Goal: Task Accomplishment & Management: Use online tool/utility

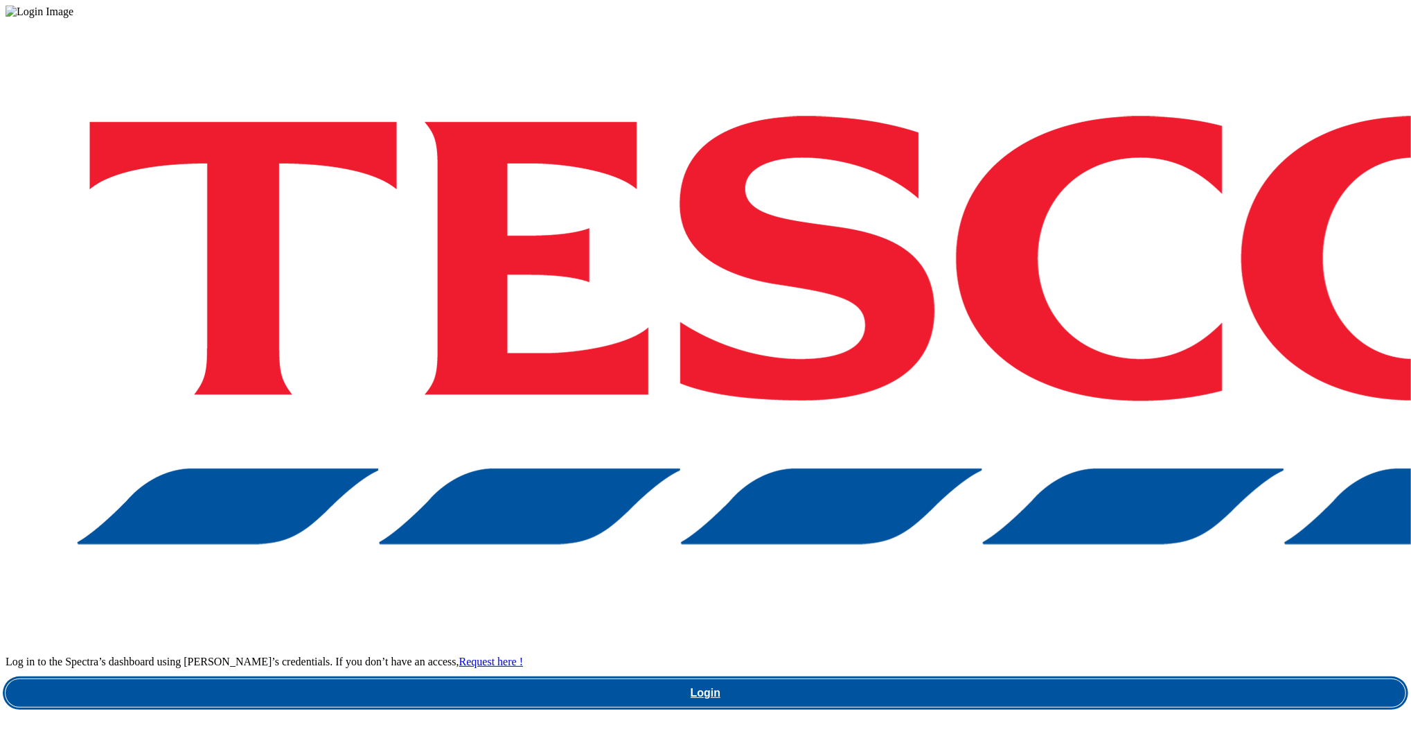
click at [1063, 679] on link "Login" at bounding box center [706, 693] width 1400 height 28
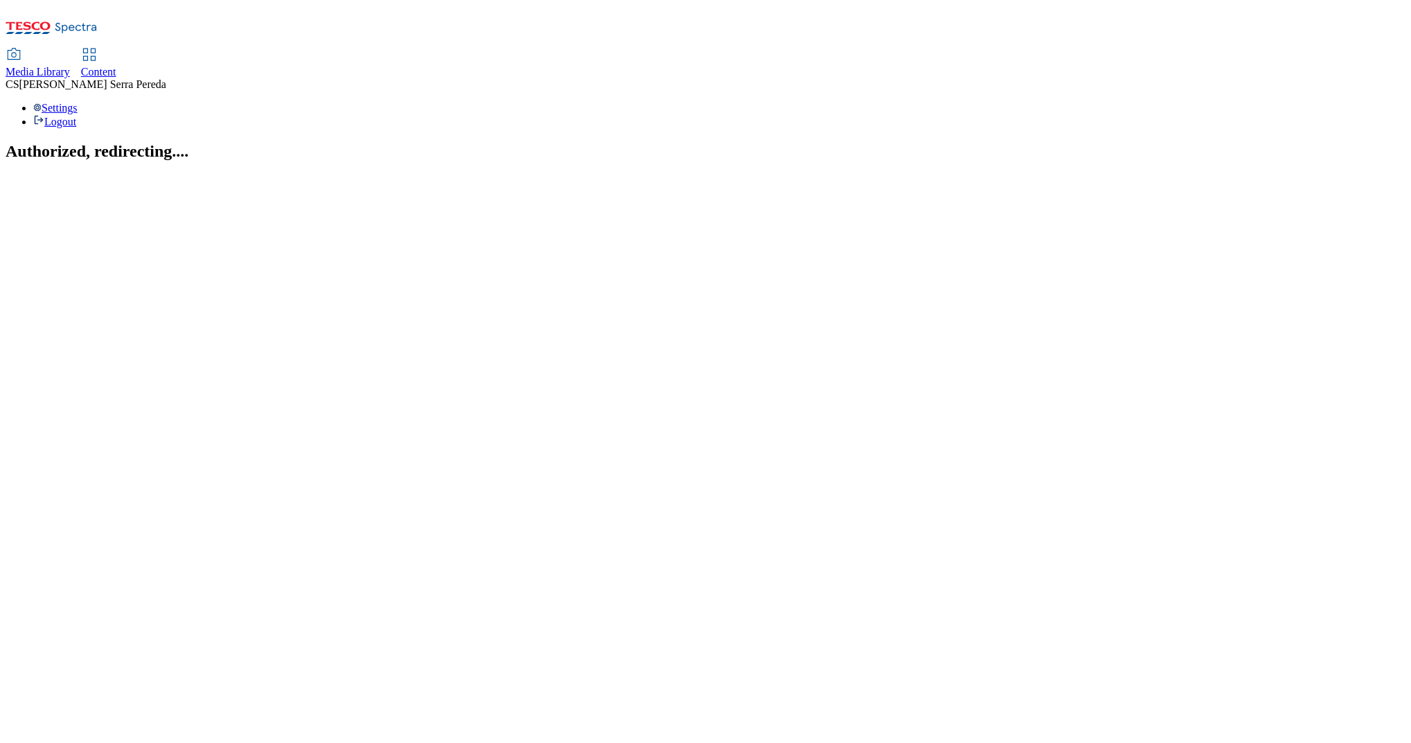
click at [116, 66] on span "Content" at bounding box center [98, 72] width 35 height 12
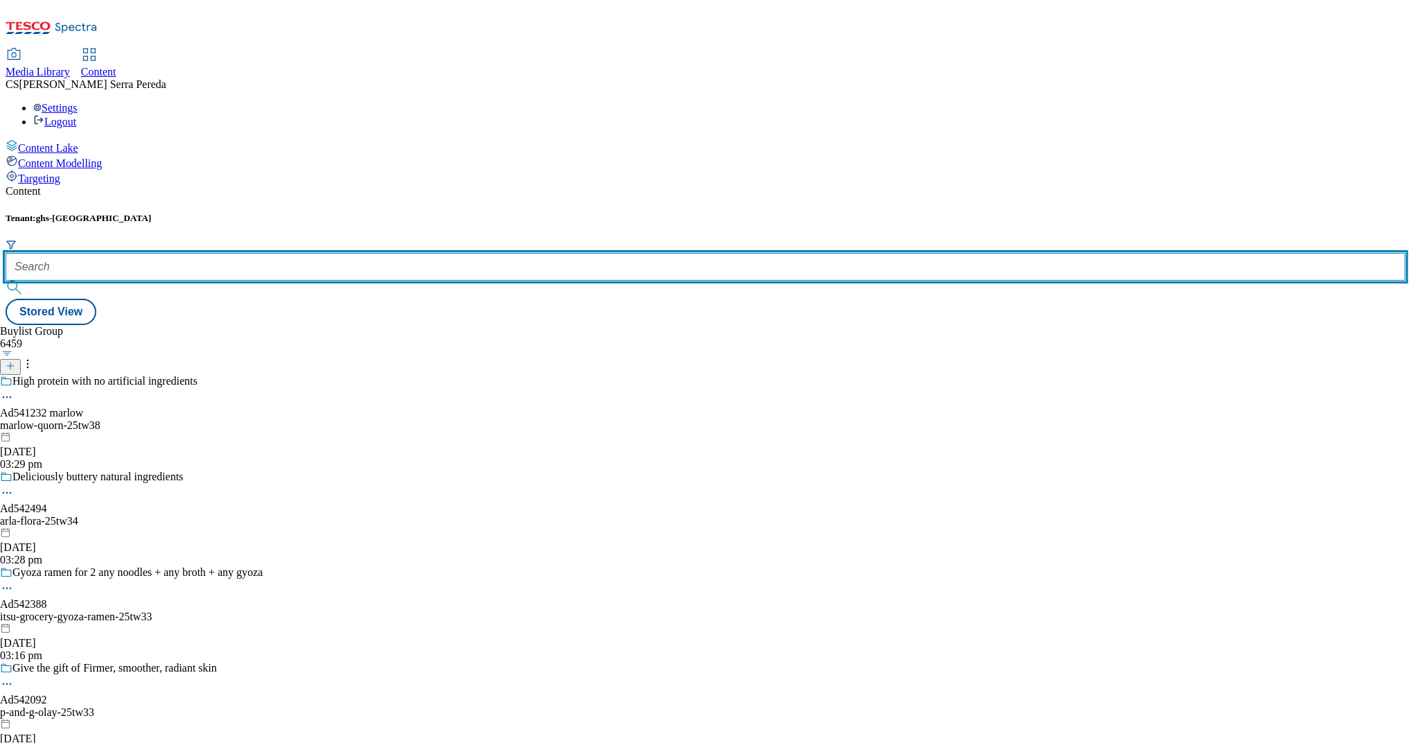
click at [315, 253] on input "text" at bounding box center [706, 267] width 1400 height 28
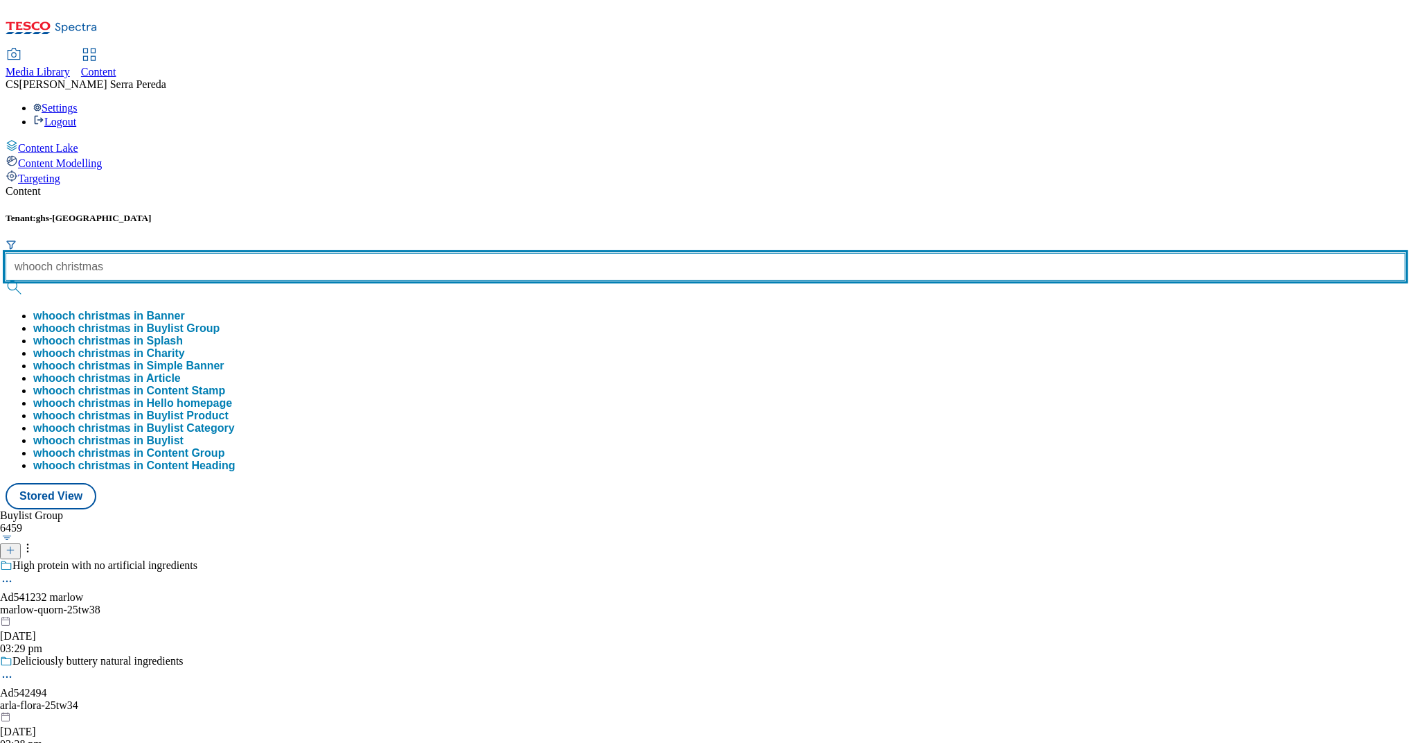
click at [6, 281] on button "submit" at bounding box center [15, 288] width 19 height 14
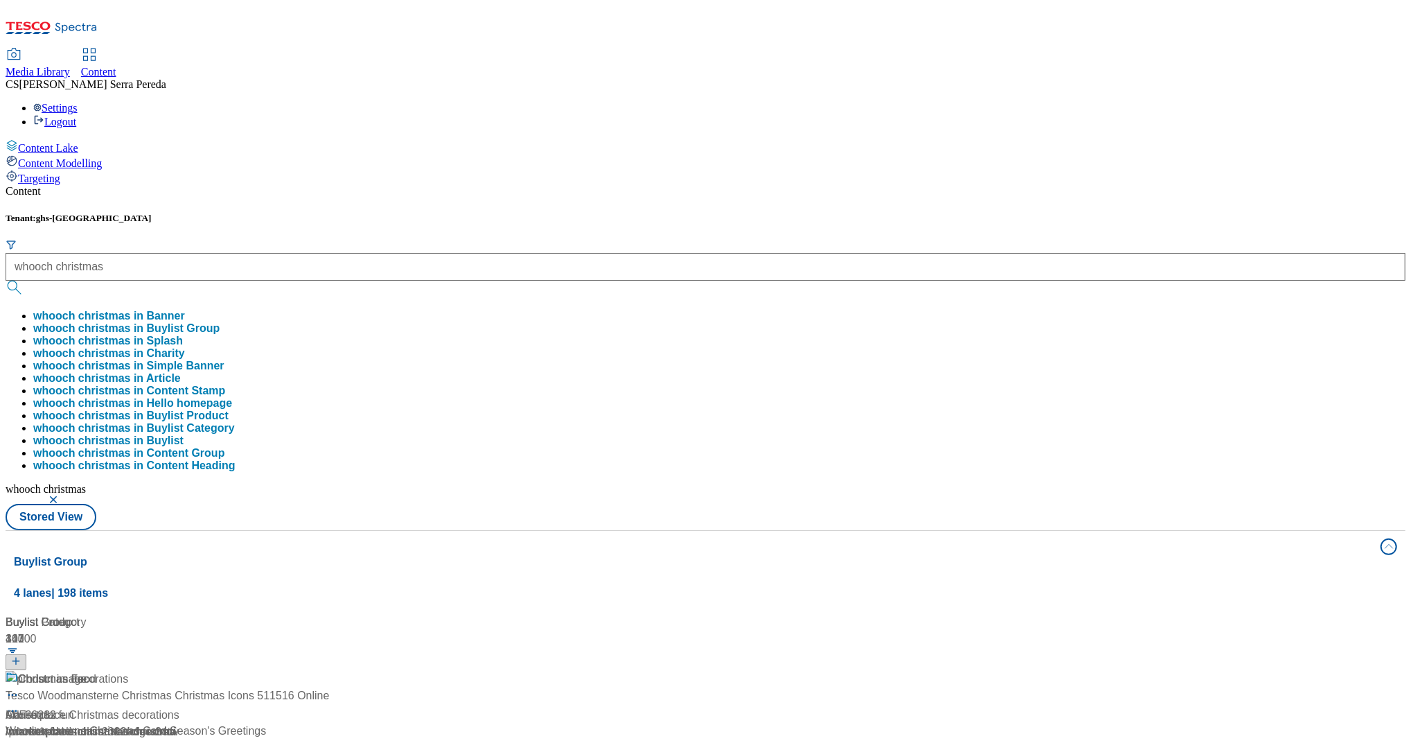
click at [536, 213] on div "Tenant: ghs-uk whooch christmas whooch christmas in Banner whooch christmas in …" at bounding box center [706, 371] width 1400 height 317
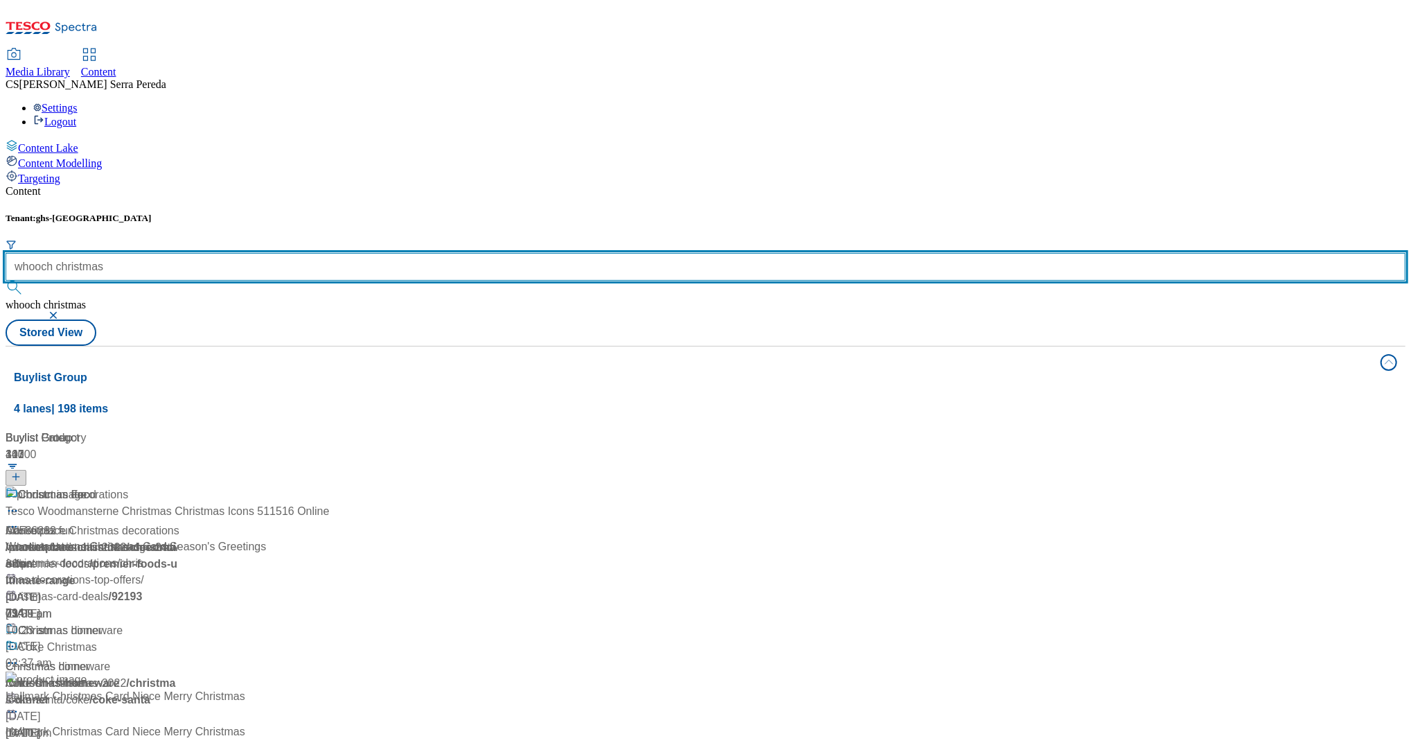
click at [308, 253] on input "whooch christmas" at bounding box center [706, 267] width 1400 height 28
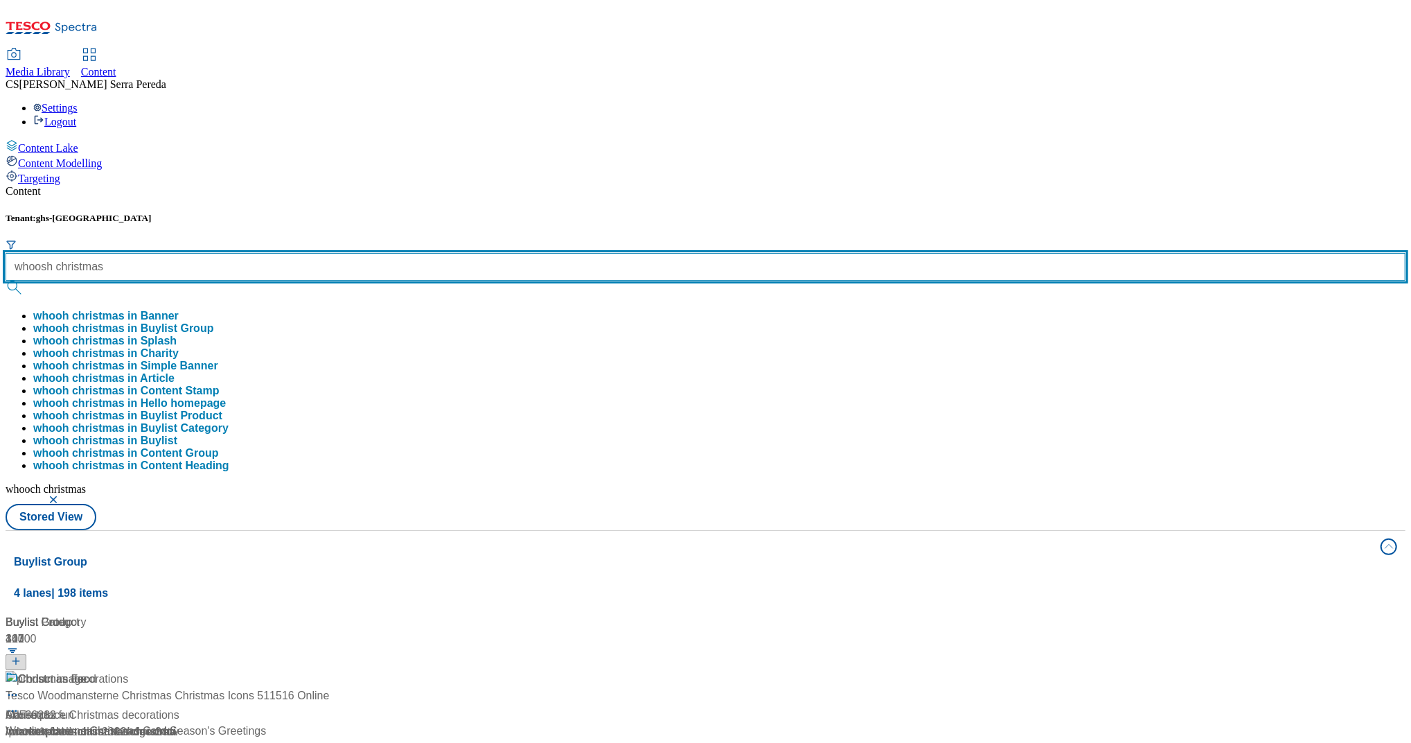
type input "whoosh christmas"
click at [6, 281] on button "submit" at bounding box center [15, 288] width 19 height 14
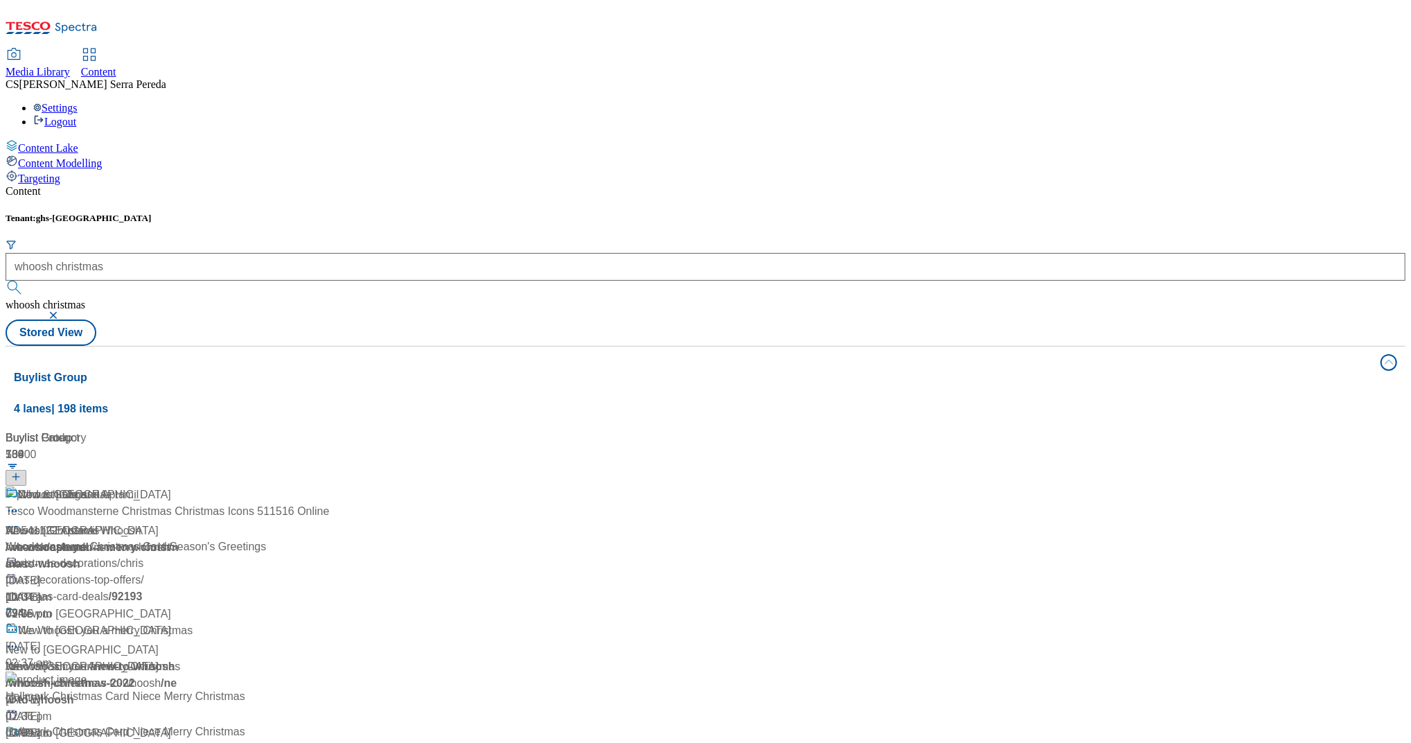
click at [454, 185] on div "Content" at bounding box center [706, 191] width 1400 height 12
click at [170, 541] on span "/ we-whoosh-you-a-merry-christmas" at bounding box center [88, 555] width 165 height 28
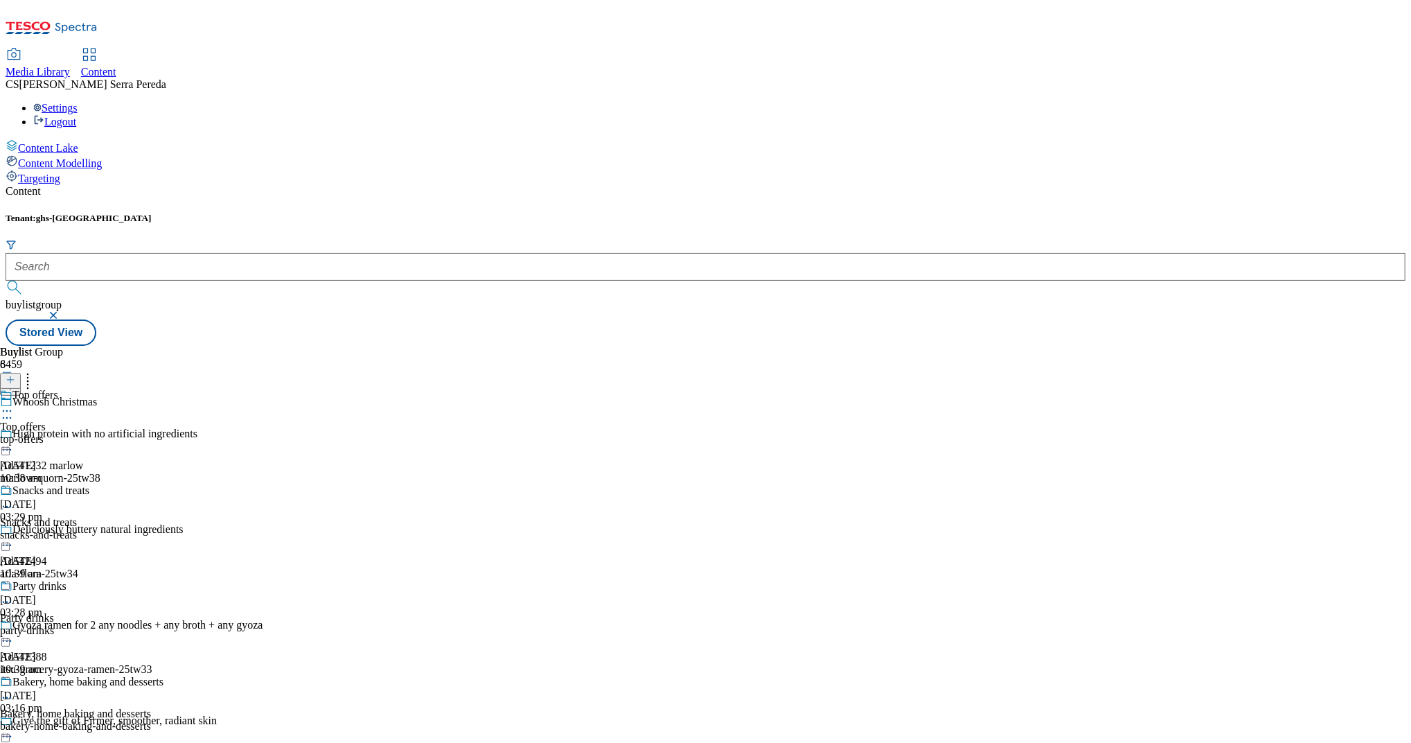
scroll to position [488, 0]
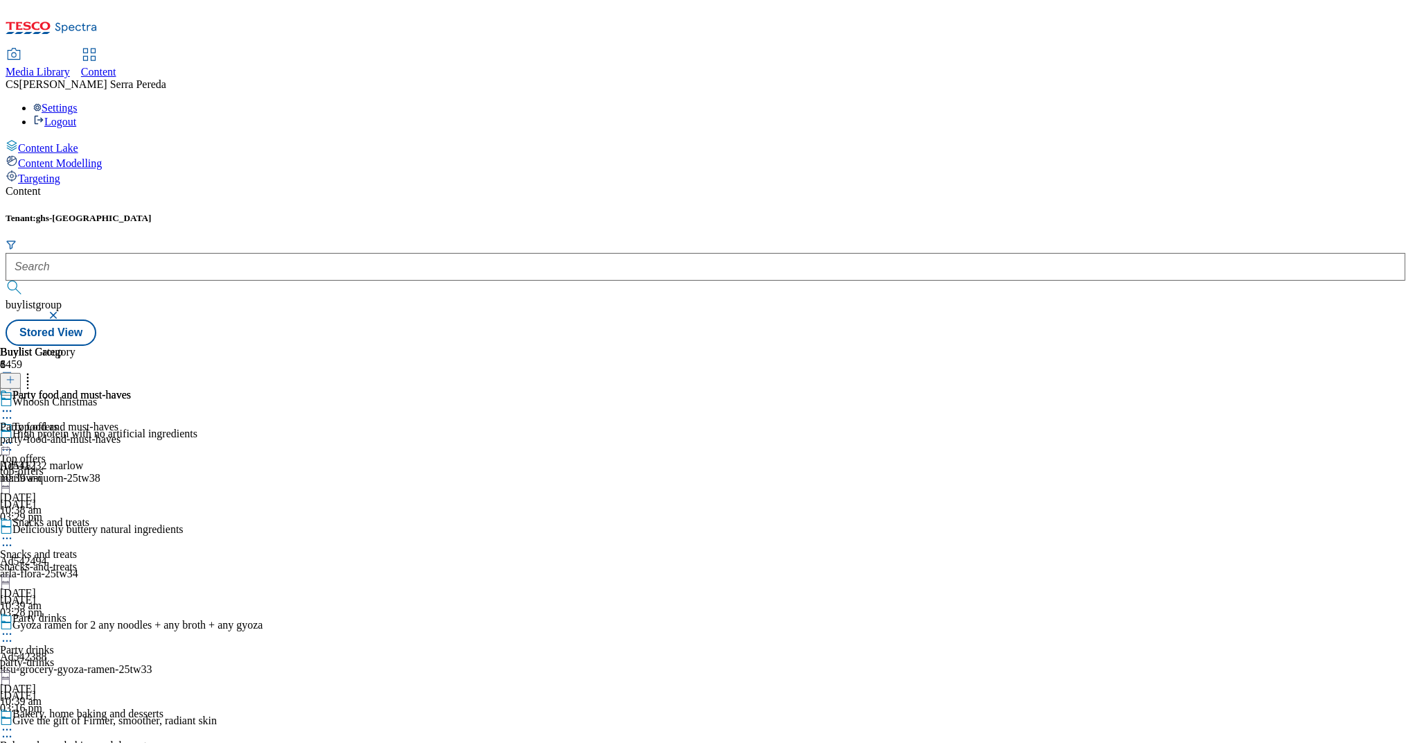
click at [131, 389] on div "Party food and must-haves Party food and must-haves party-food-and-must-haves […" at bounding box center [65, 437] width 131 height 96
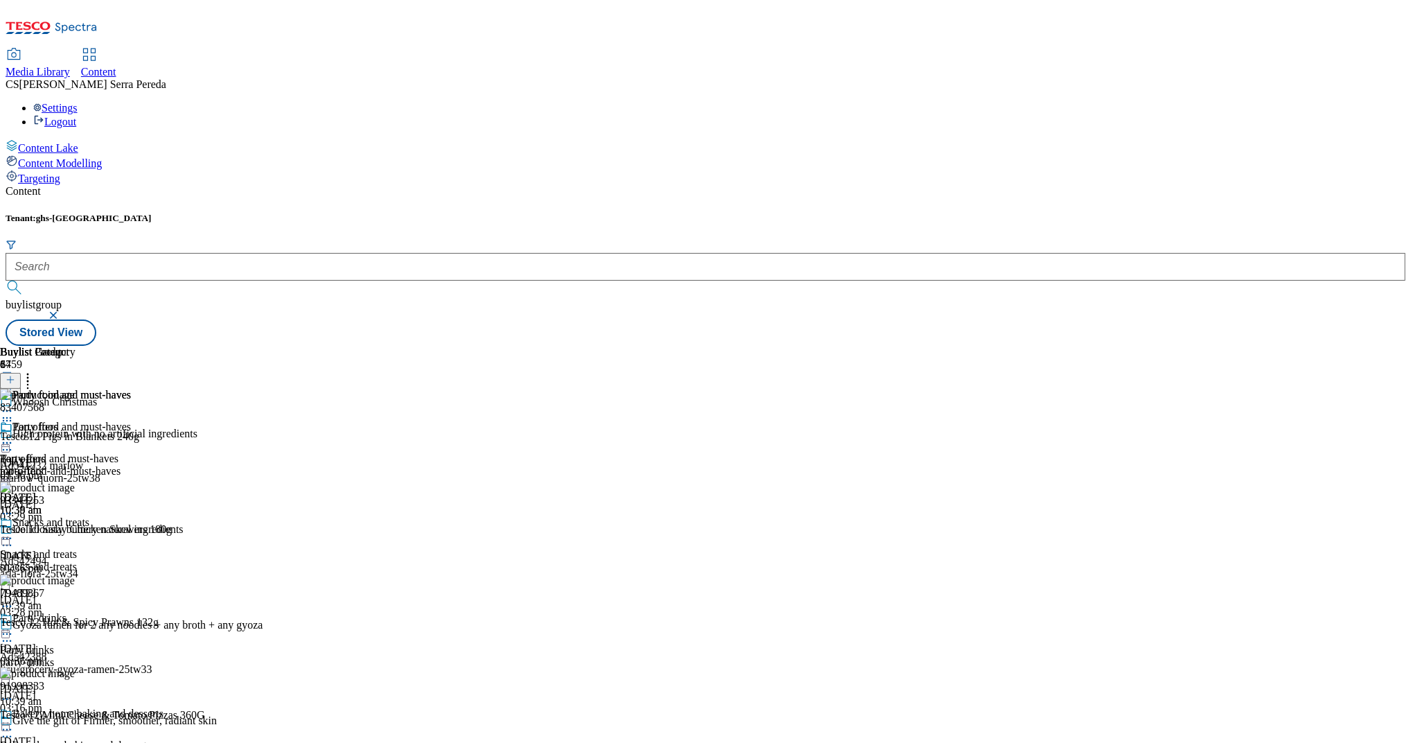
click at [35, 371] on icon at bounding box center [28, 378] width 14 height 14
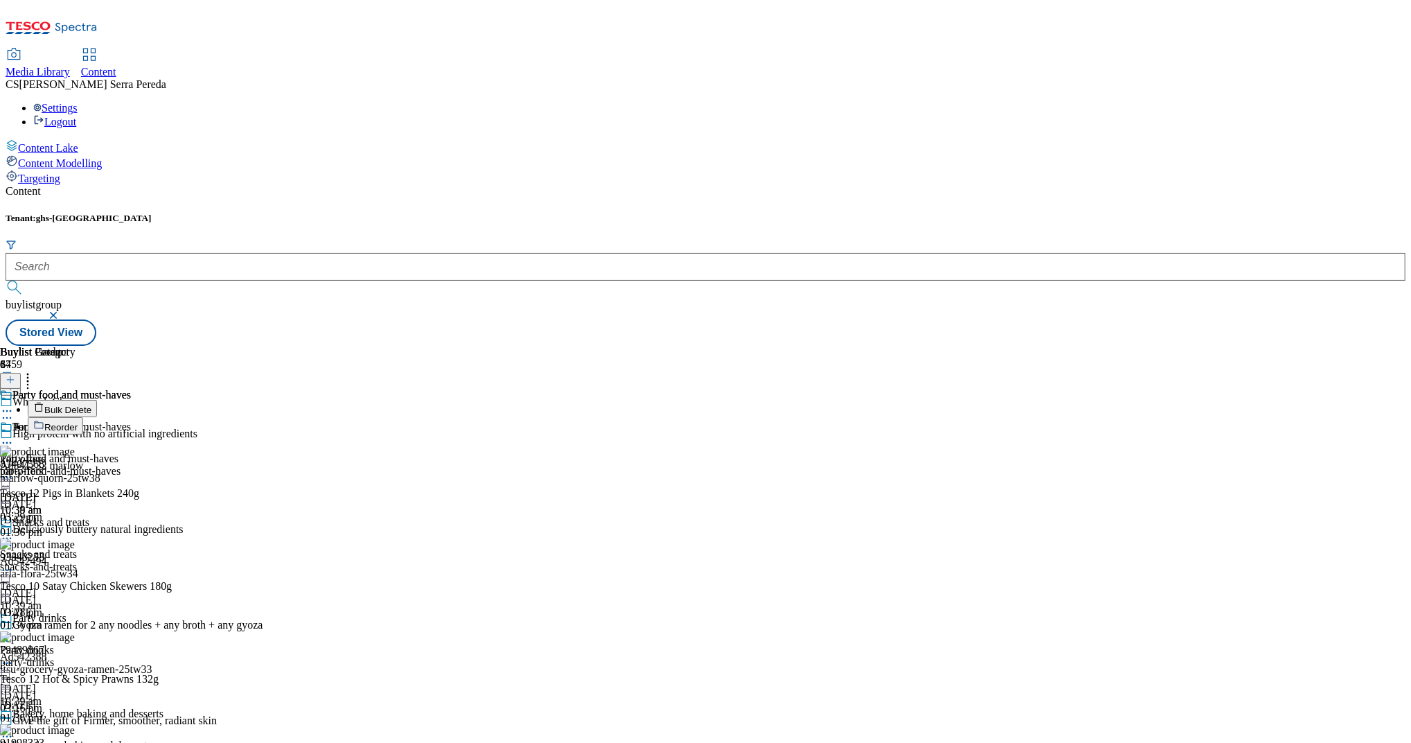
click at [83, 417] on button "Reorder" at bounding box center [55, 425] width 55 height 17
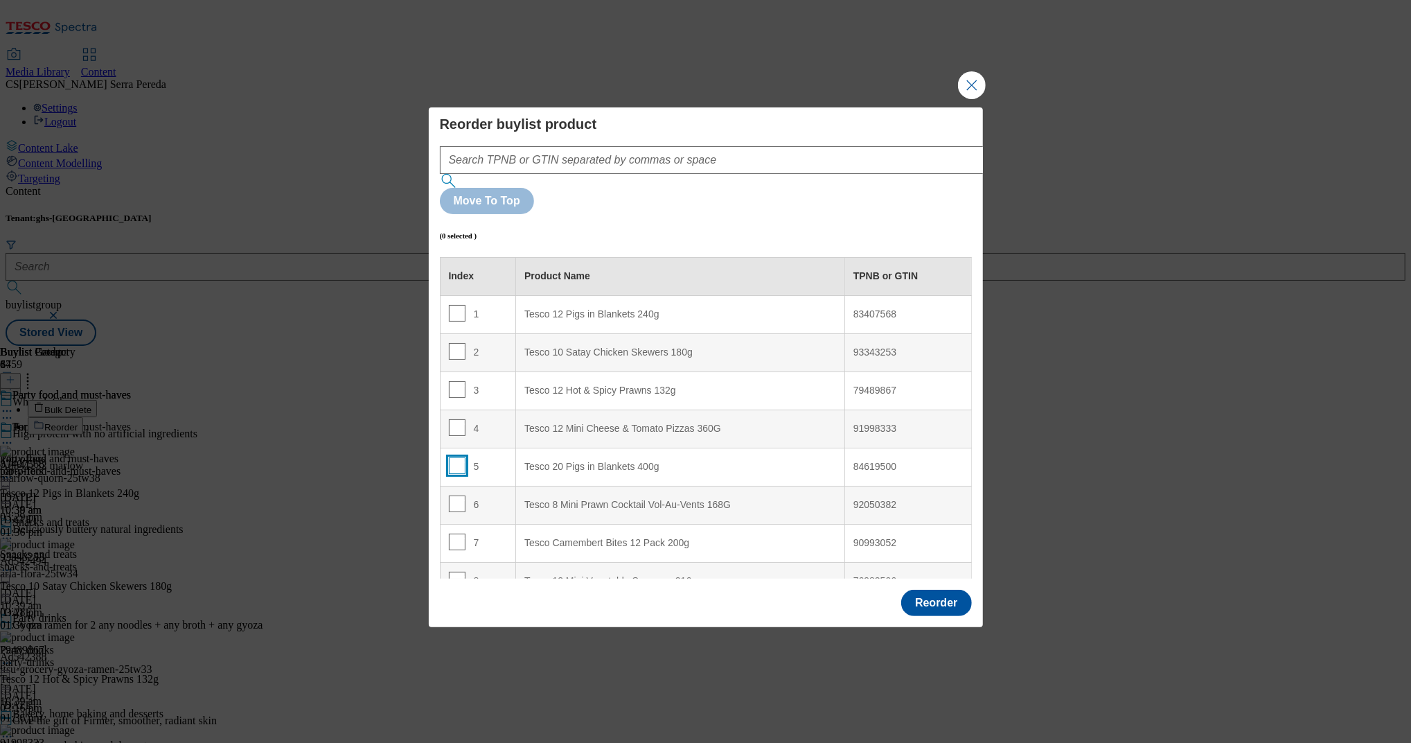
click at [456, 457] on input "Modal" at bounding box center [457, 465] width 17 height 17
checkbox input "true"
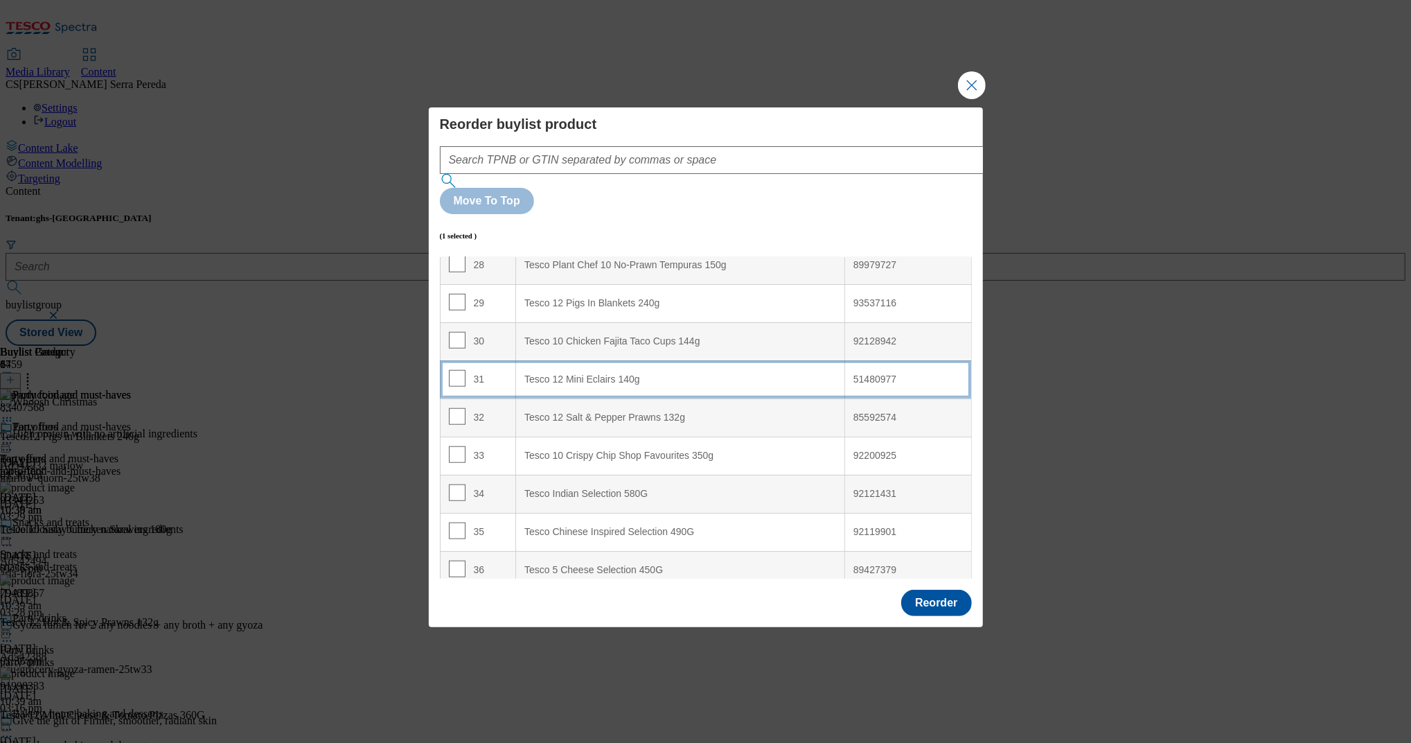
scroll to position [1079, 0]
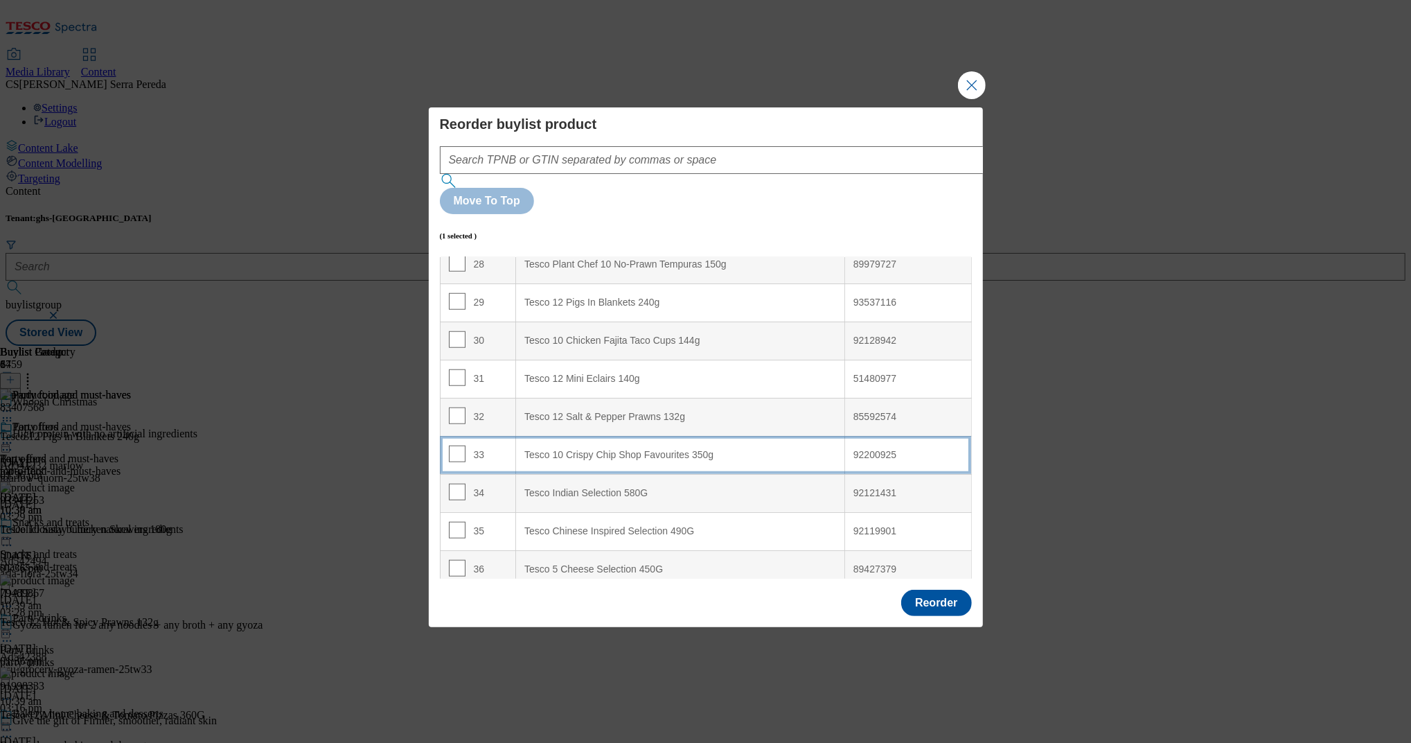
click at [601, 449] on div "Tesco 10 Crispy Chip Shop Favourites 350g" at bounding box center [680, 455] width 312 height 12
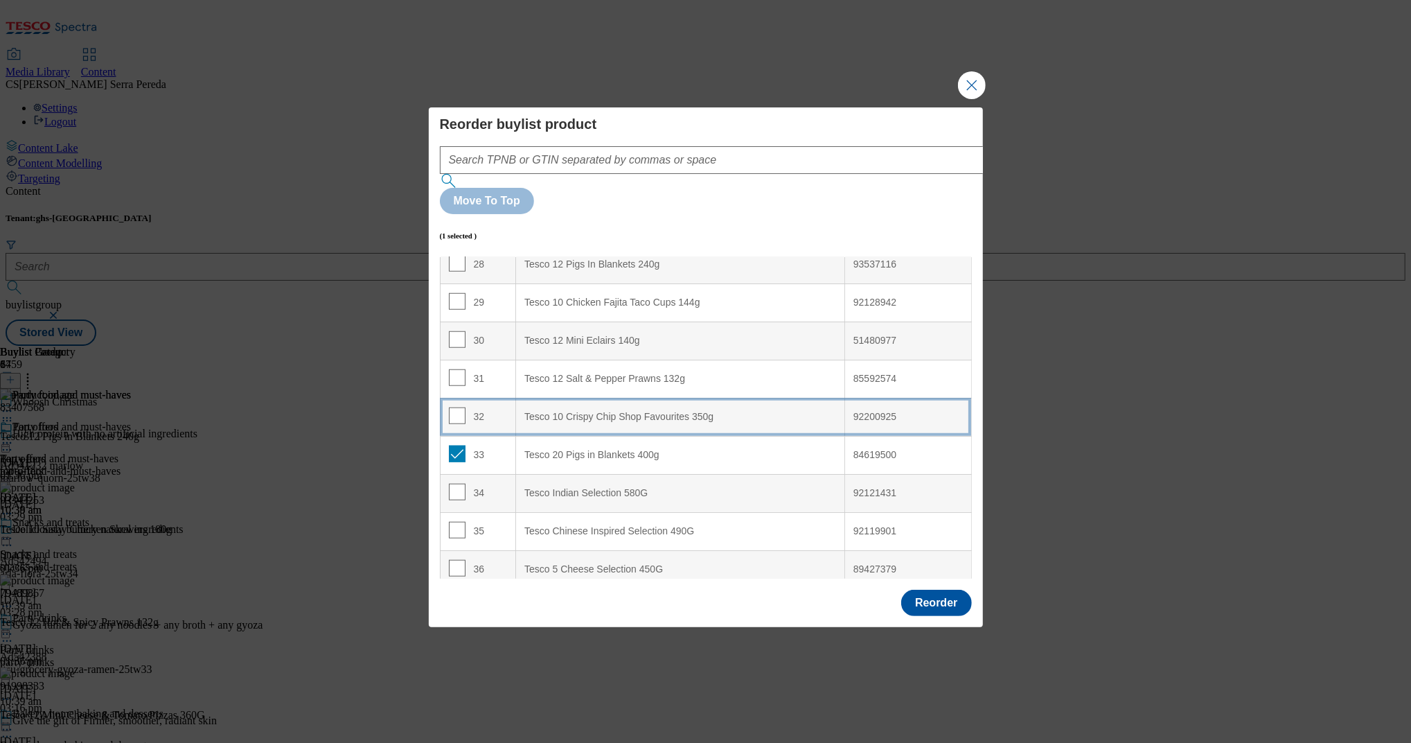
scroll to position [1040, 0]
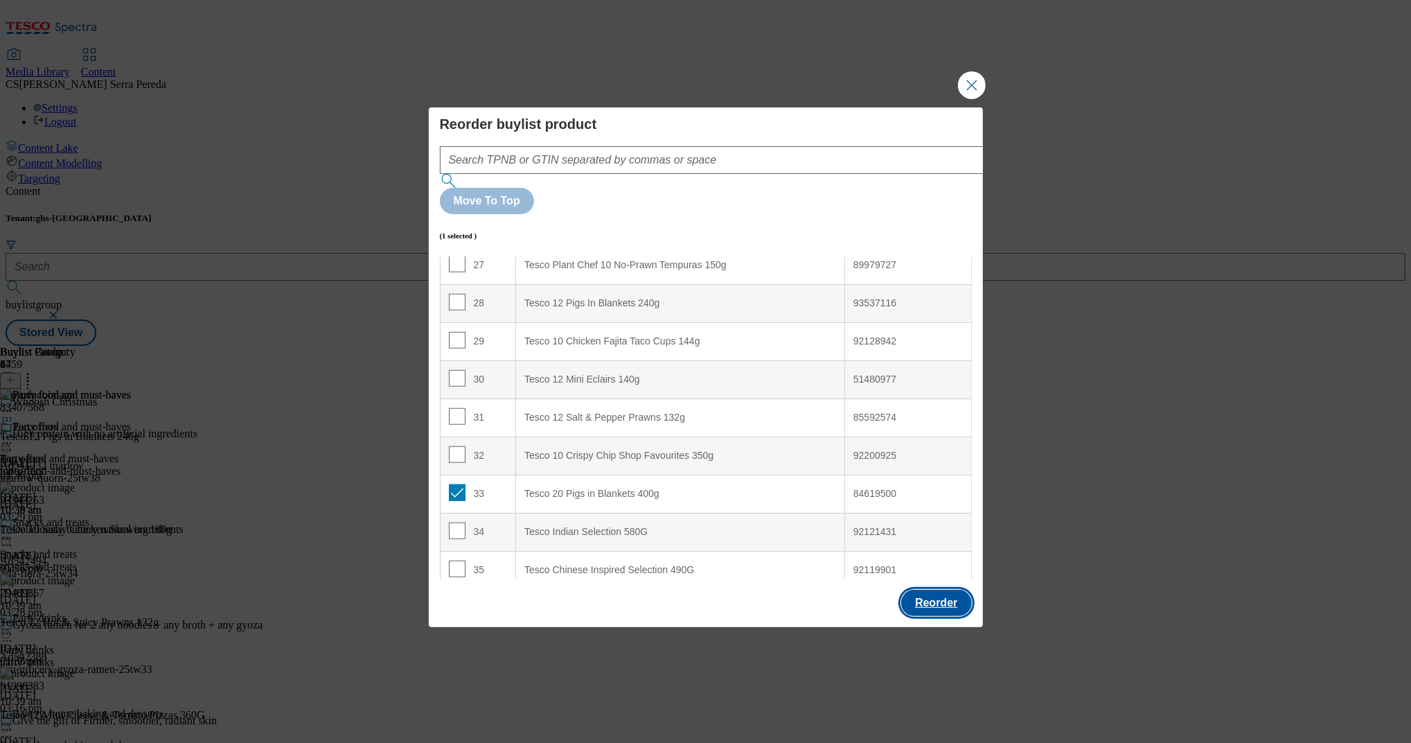
click at [921, 590] on button "Reorder" at bounding box center [936, 603] width 70 height 26
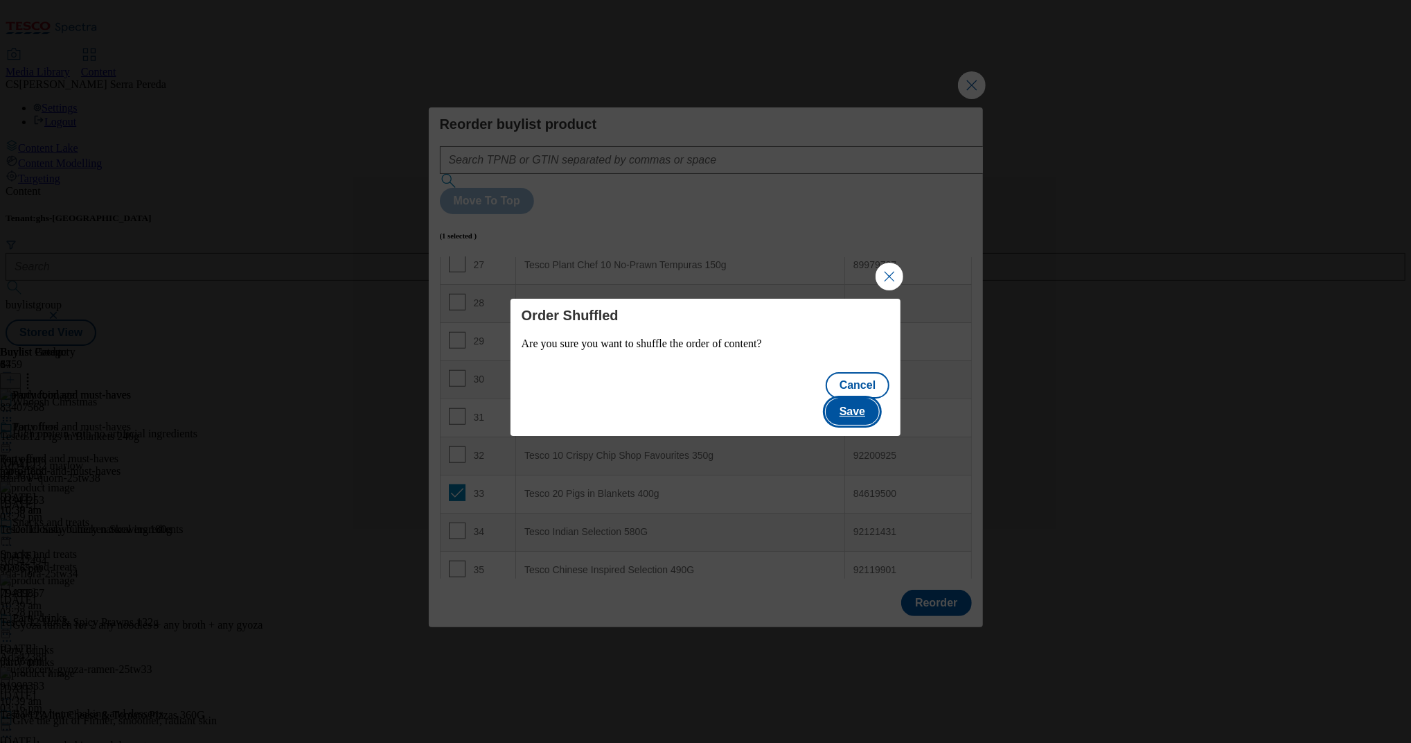
click at [859, 398] on button "Save" at bounding box center [852, 411] width 53 height 26
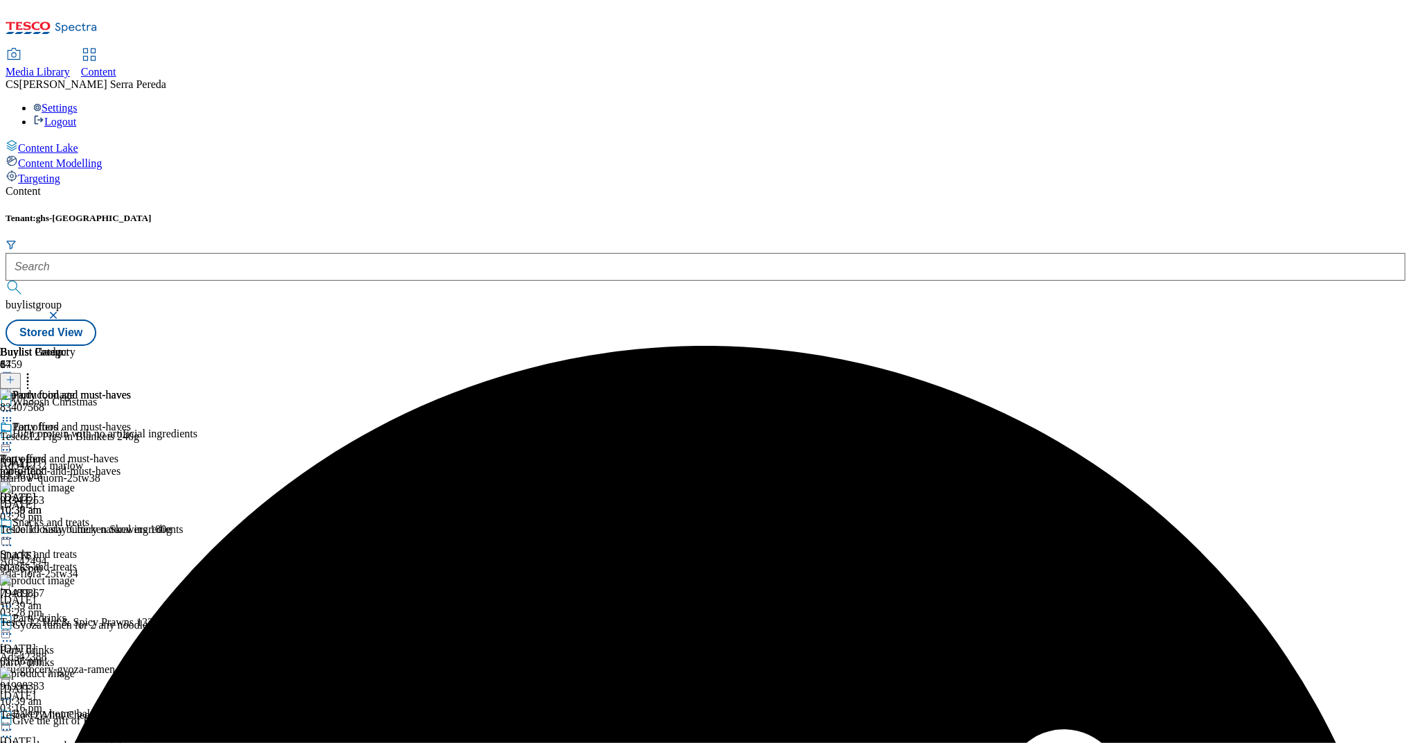
click at [8, 442] on circle at bounding box center [7, 443] width 2 height 2
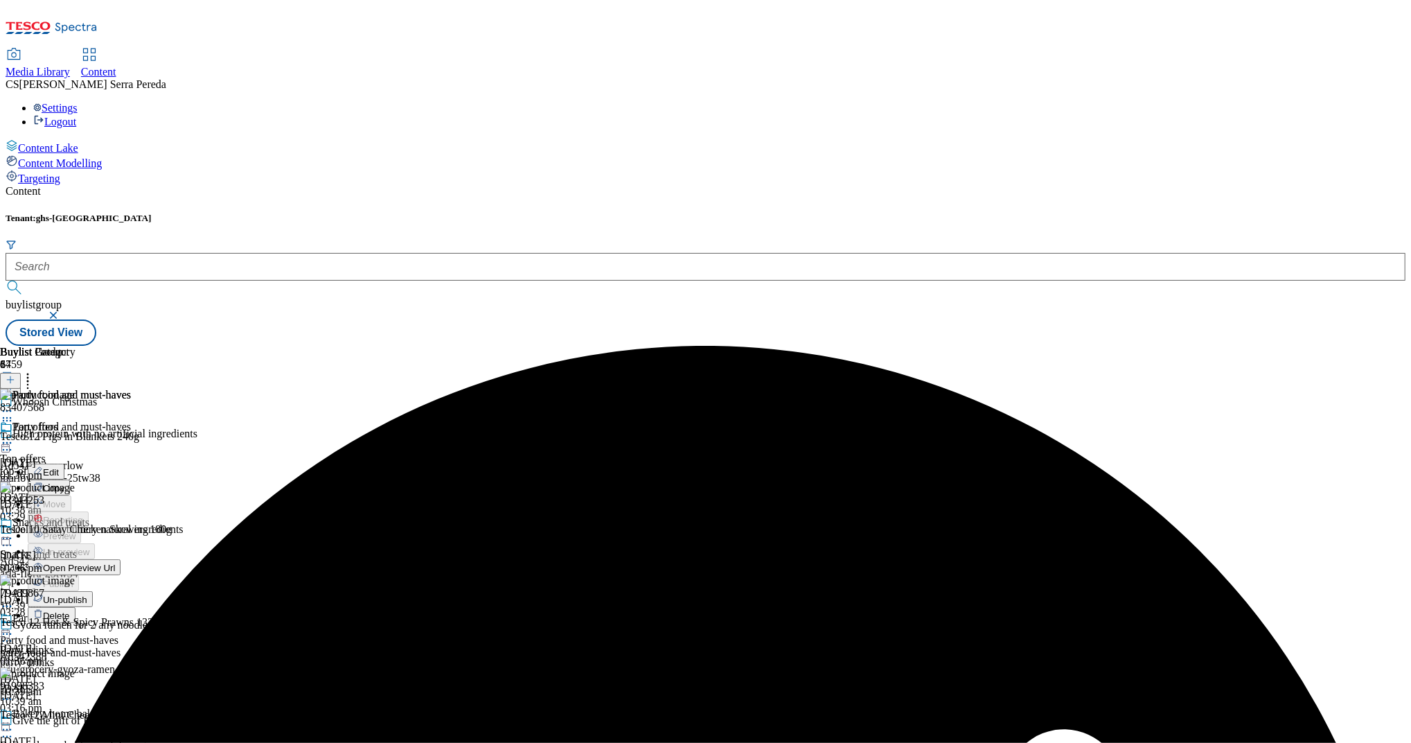
click at [64, 463] on button "Edit" at bounding box center [46, 471] width 37 height 16
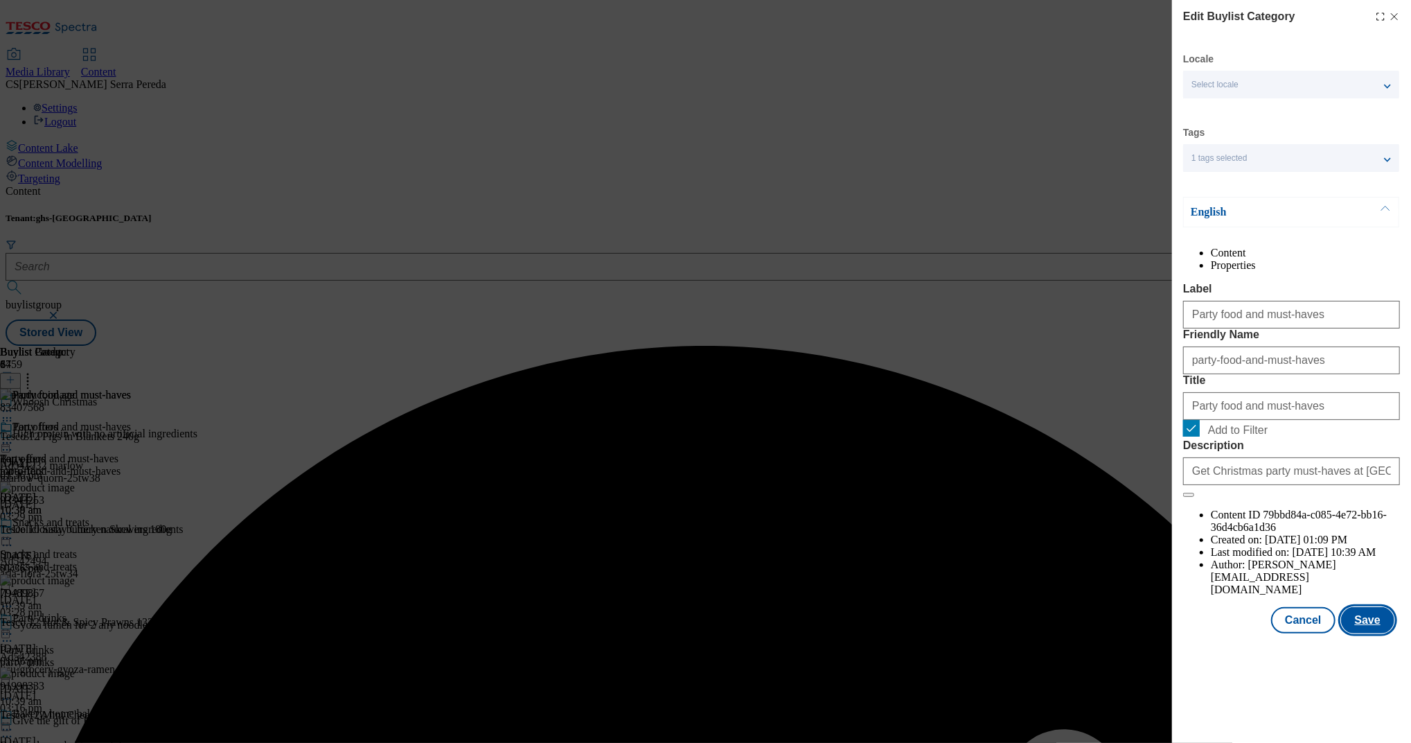
click at [1376, 633] on button "Save" at bounding box center [1367, 620] width 53 height 26
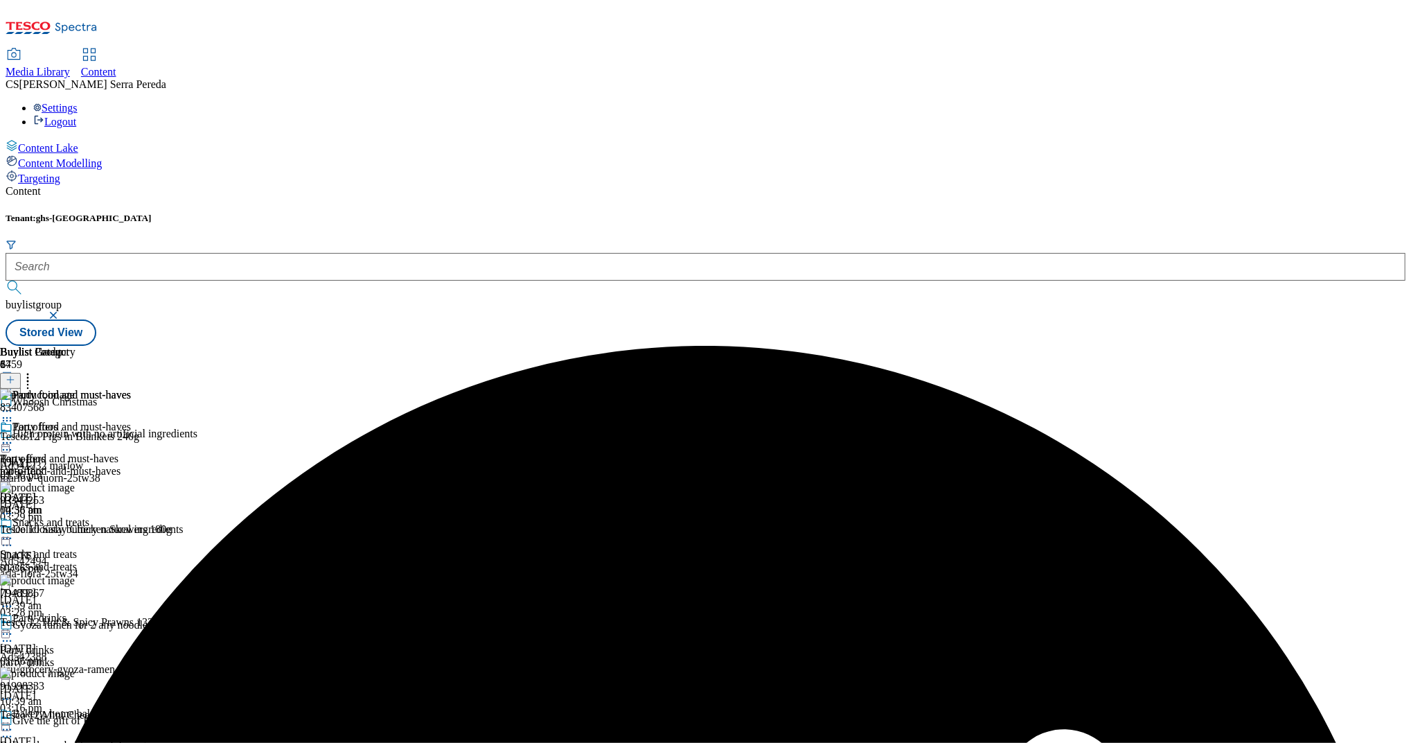
click at [14, 436] on icon at bounding box center [7, 443] width 14 height 14
click at [131, 527] on li "Preview" at bounding box center [79, 535] width 103 height 16
click at [131, 421] on div "Party food and must-haves" at bounding box center [65, 437] width 131 height 32
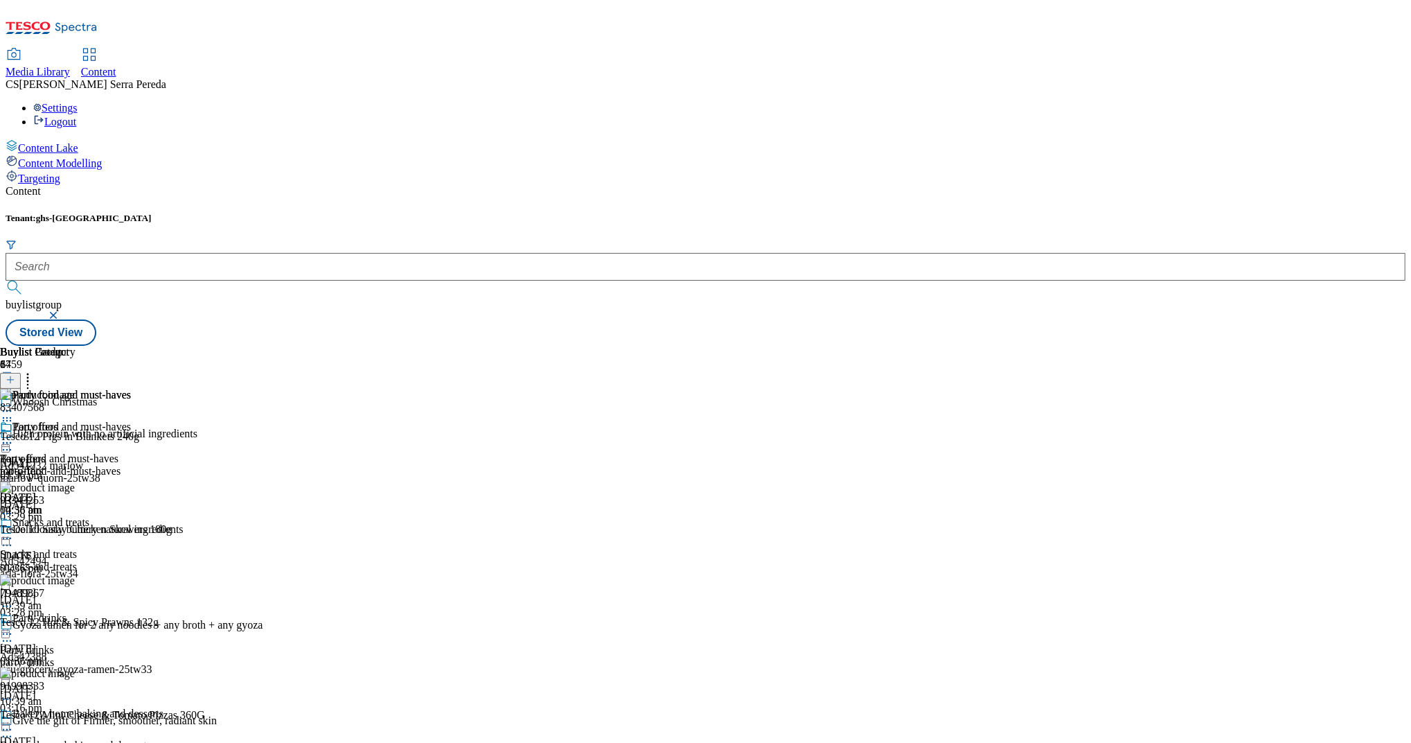
click at [14, 436] on icon at bounding box center [7, 443] width 14 height 14
click at [76, 531] on span "Preview" at bounding box center [59, 536] width 33 height 10
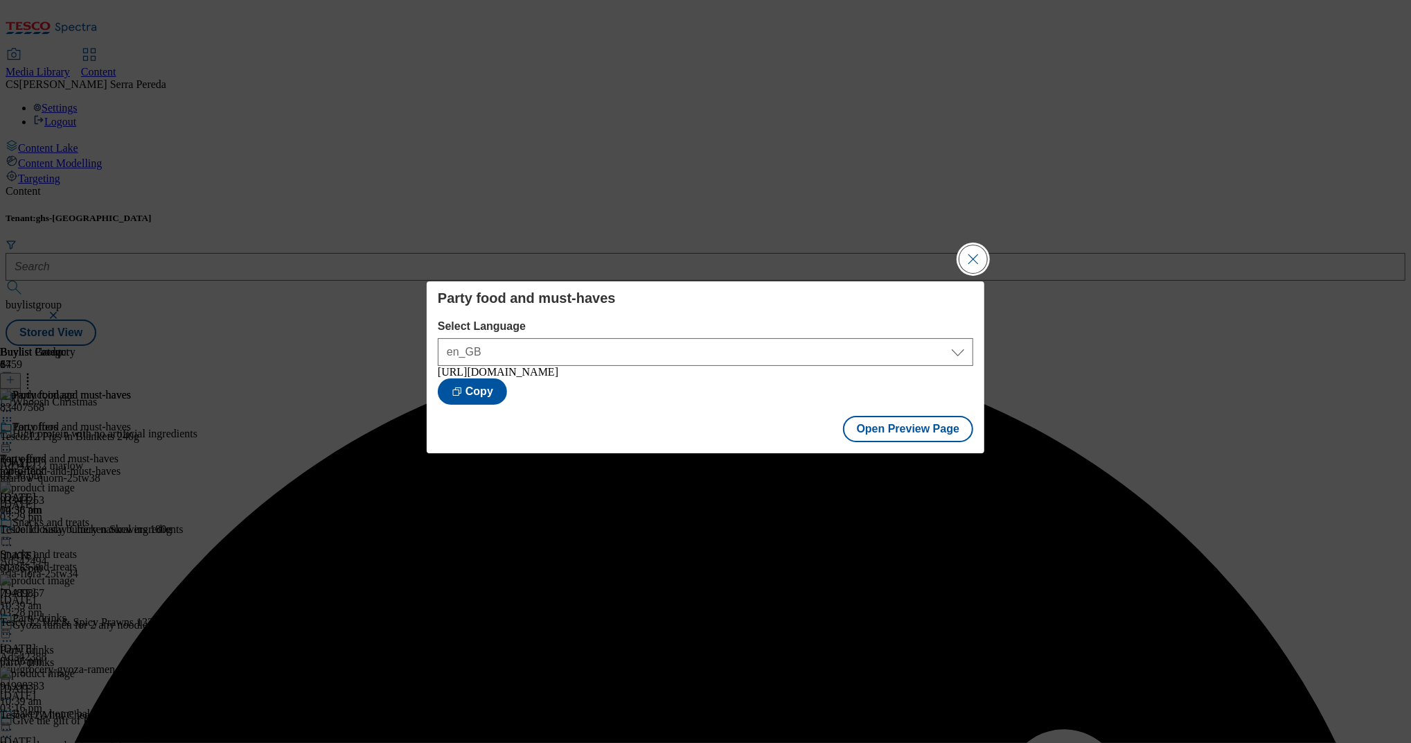
click at [964, 249] on button "Close Modal" at bounding box center [973, 259] width 28 height 28
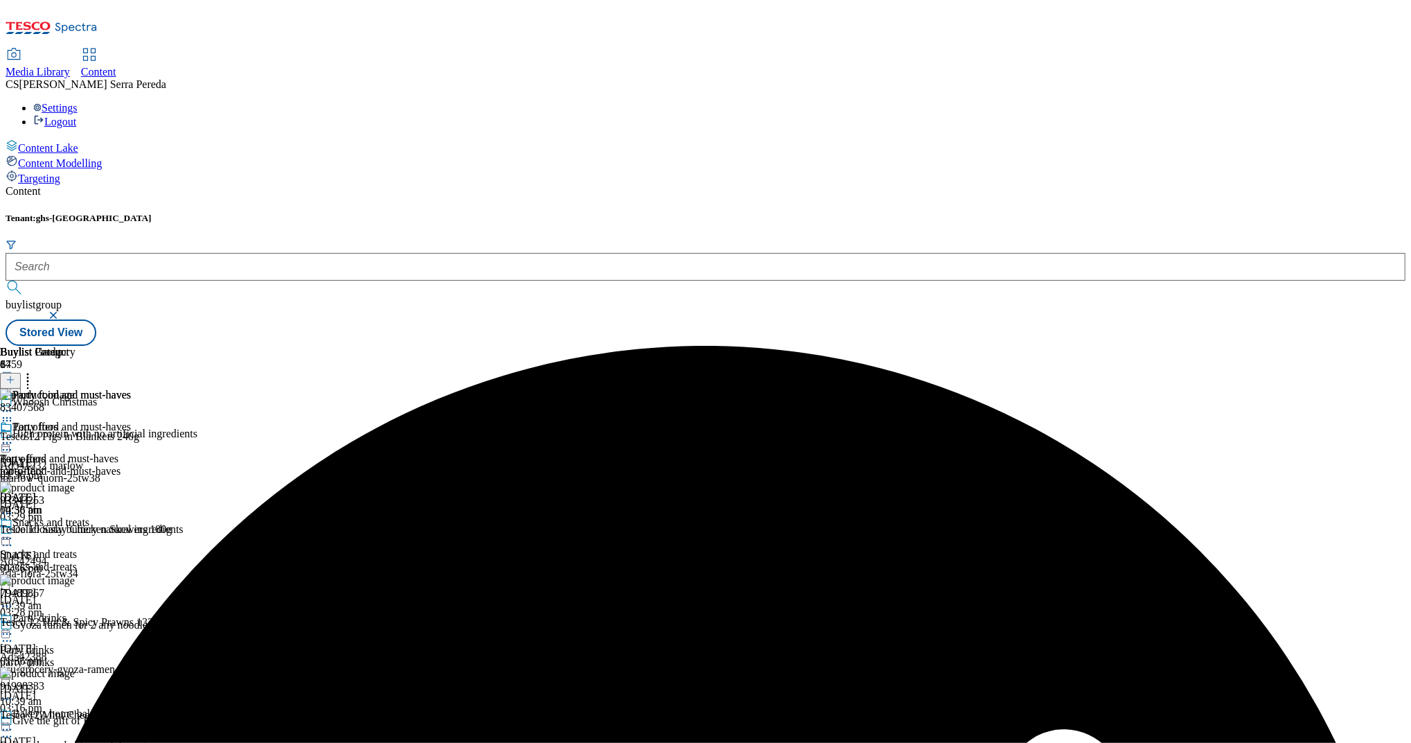
click at [14, 436] on icon at bounding box center [7, 443] width 14 height 14
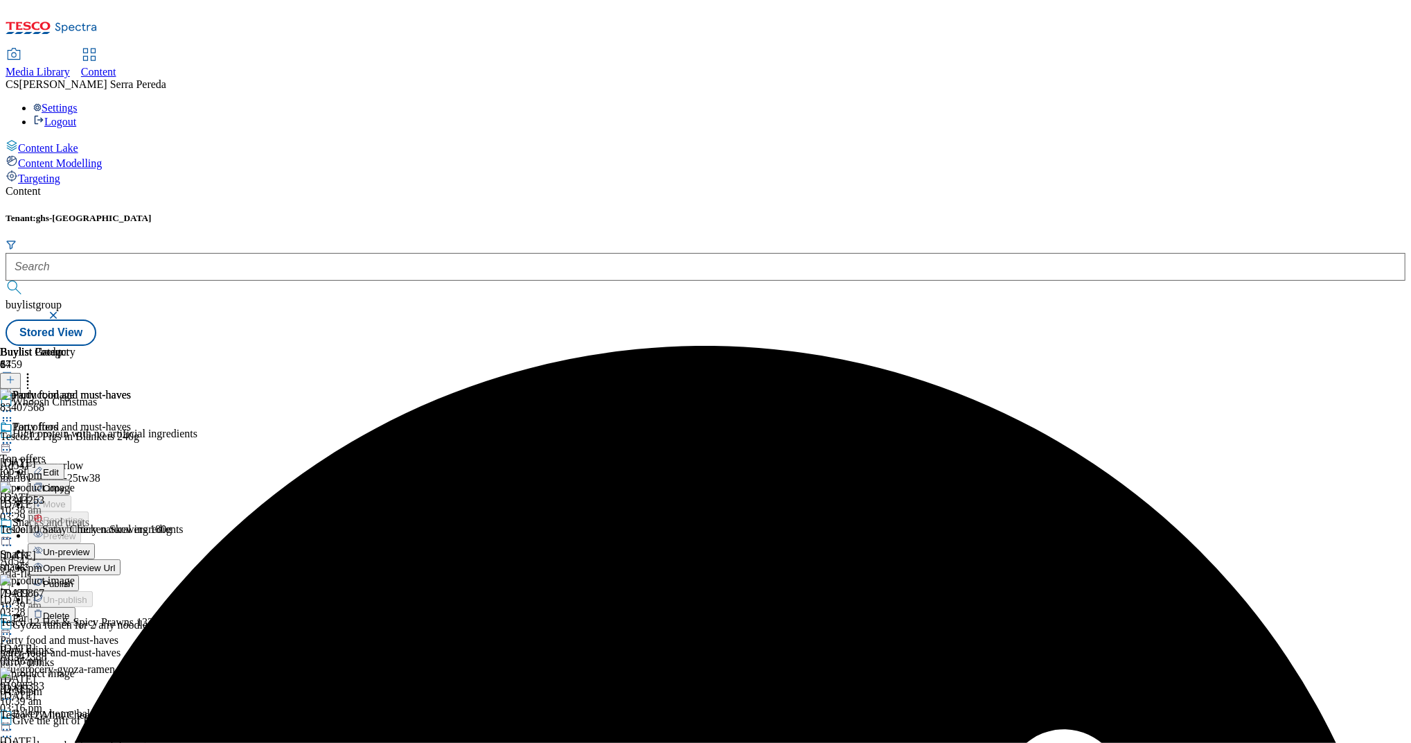
click at [73, 578] on span "Publish" at bounding box center [58, 583] width 30 height 10
